Goal: Navigation & Orientation: Find specific page/section

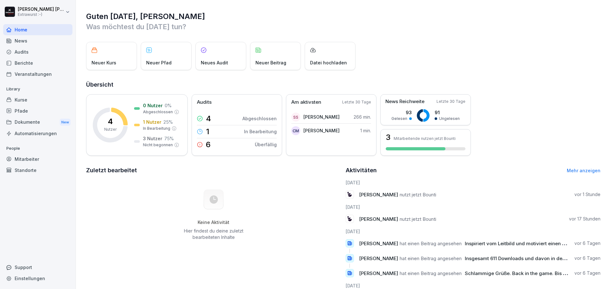
click at [47, 159] on div "Mitarbeiter" at bounding box center [37, 159] width 69 height 11
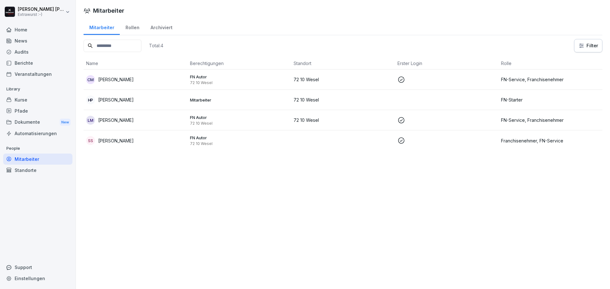
click at [38, 100] on div "Kurse" at bounding box center [37, 99] width 69 height 11
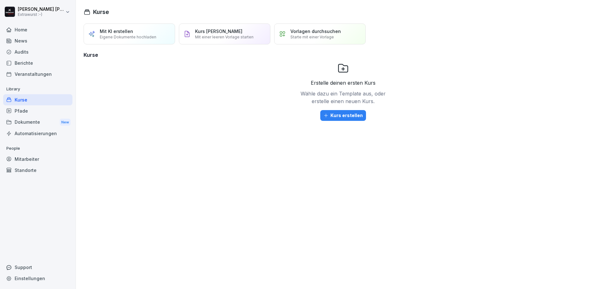
click at [25, 35] on div "Home" at bounding box center [37, 29] width 69 height 11
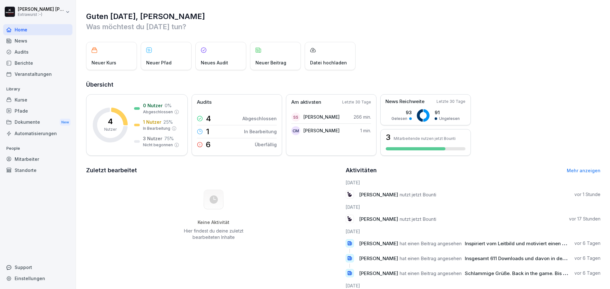
click at [43, 124] on div "Dokumente New" at bounding box center [37, 123] width 69 height 12
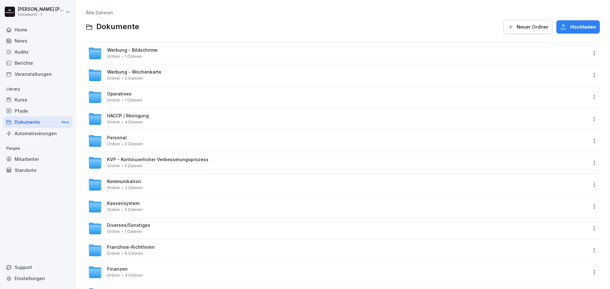
click at [33, 34] on div "Home" at bounding box center [37, 29] width 69 height 11
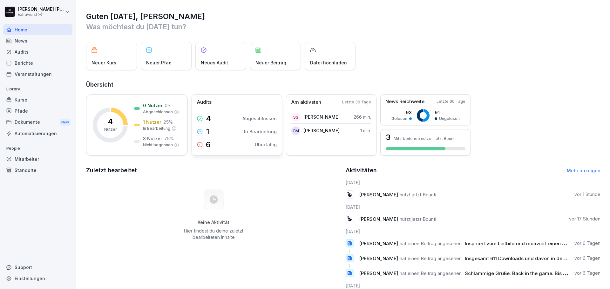
click at [208, 145] on p "6" at bounding box center [208, 145] width 5 height 8
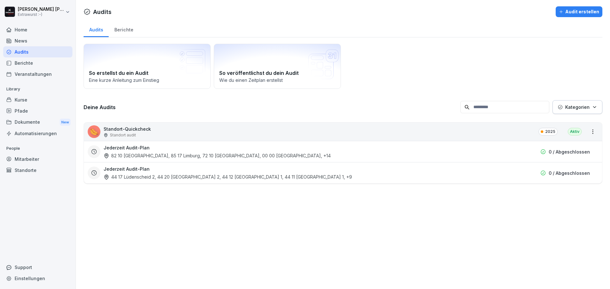
click at [146, 129] on p "Standort-Quickcheck" at bounding box center [127, 129] width 47 height 7
click at [38, 61] on div "Berichte" at bounding box center [37, 62] width 69 height 11
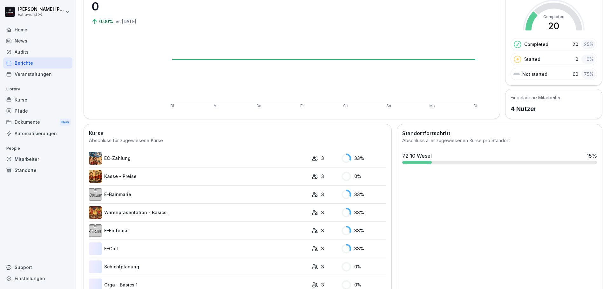
scroll to position [64, 0]
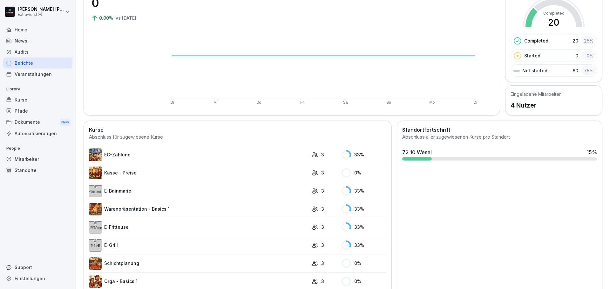
click at [38, 102] on div "Kurse" at bounding box center [37, 99] width 69 height 11
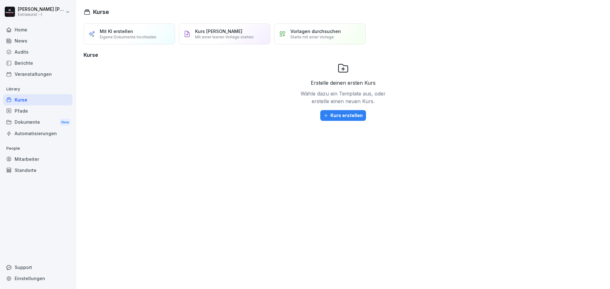
click at [50, 111] on div "Pfade" at bounding box center [37, 110] width 69 height 11
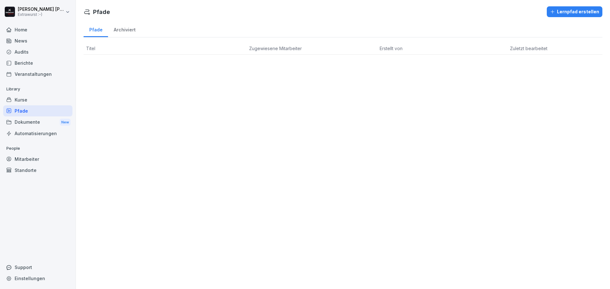
click at [43, 132] on div "Automatisierungen" at bounding box center [37, 133] width 69 height 11
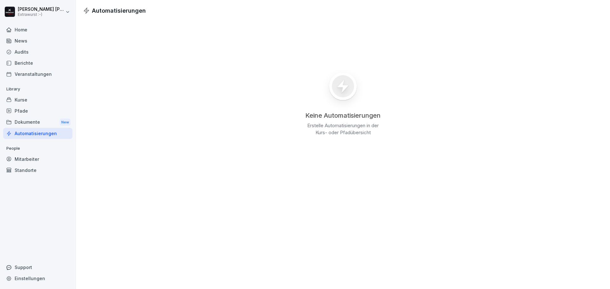
click at [25, 162] on div "Mitarbeiter" at bounding box center [37, 159] width 69 height 11
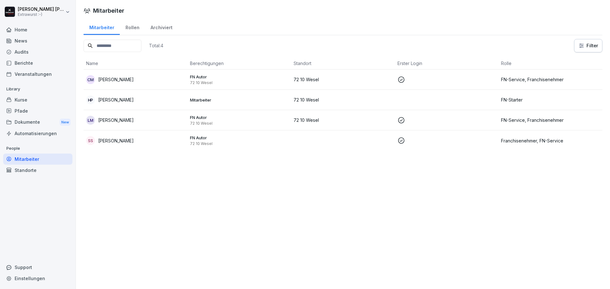
click at [26, 170] on div "Standorte" at bounding box center [37, 170] width 69 height 11
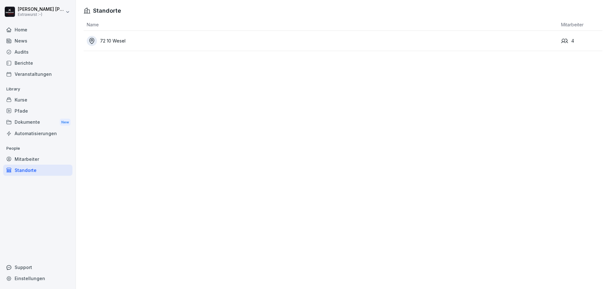
click at [36, 99] on div "Kurse" at bounding box center [37, 99] width 69 height 11
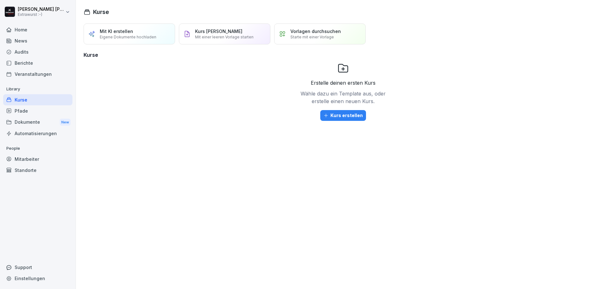
click at [38, 55] on div "Audits" at bounding box center [37, 51] width 69 height 11
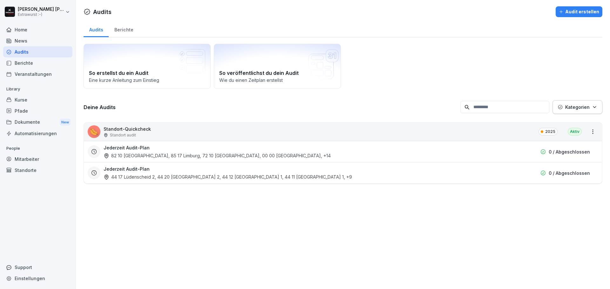
click at [42, 65] on div "Berichte" at bounding box center [37, 62] width 69 height 11
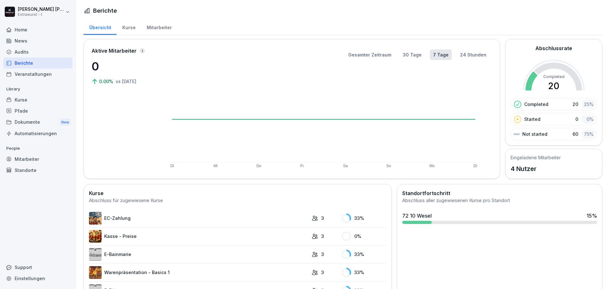
drag, startPoint x: 370, startPoint y: 214, endPoint x: 310, endPoint y: 145, distance: 91.4
click at [166, 221] on link "EC-Zahlung" at bounding box center [198, 218] width 219 height 13
